Goal: Task Accomplishment & Management: Complete application form

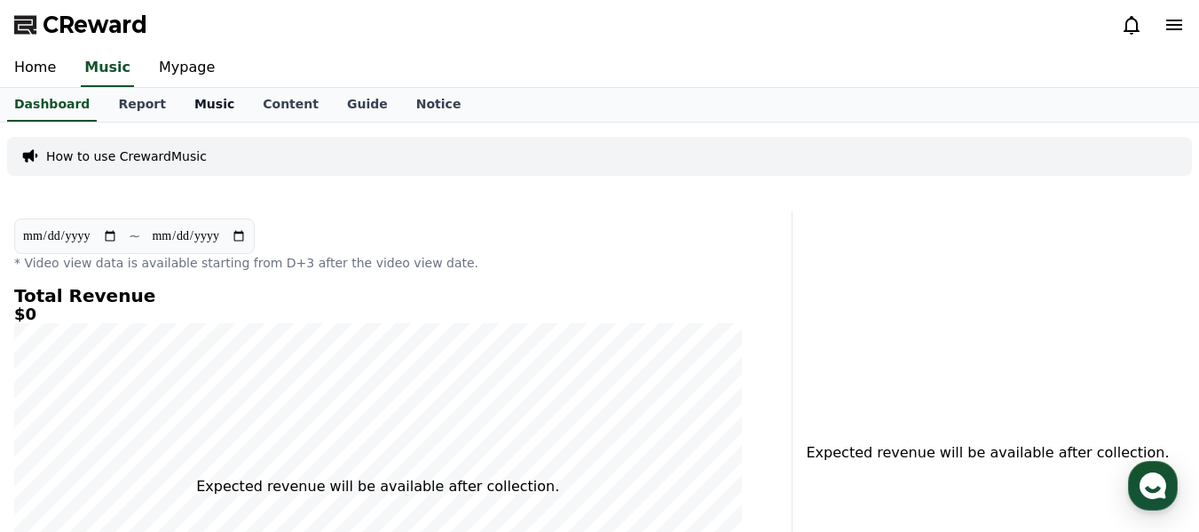
click at [201, 107] on link "Music" at bounding box center [214, 105] width 68 height 34
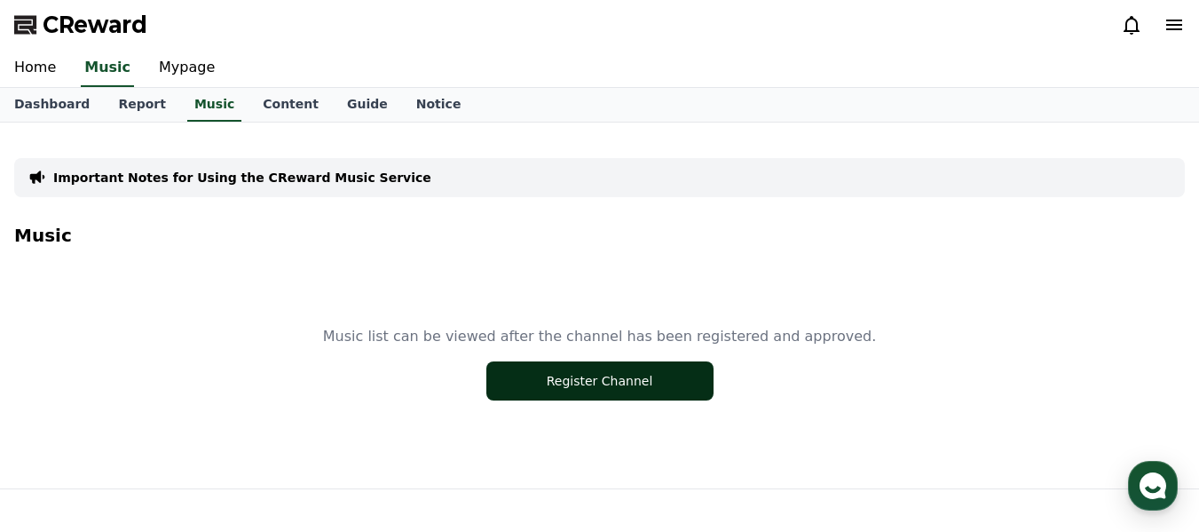
click at [589, 384] on button "Register Channel" at bounding box center [599, 380] width 227 height 39
